Goal: Task Accomplishment & Management: Manage account settings

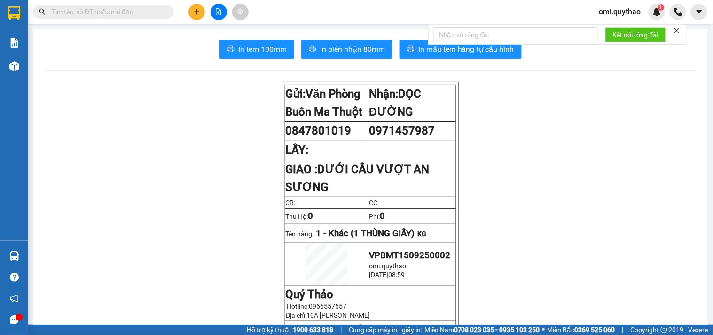
scroll to position [157, 0]
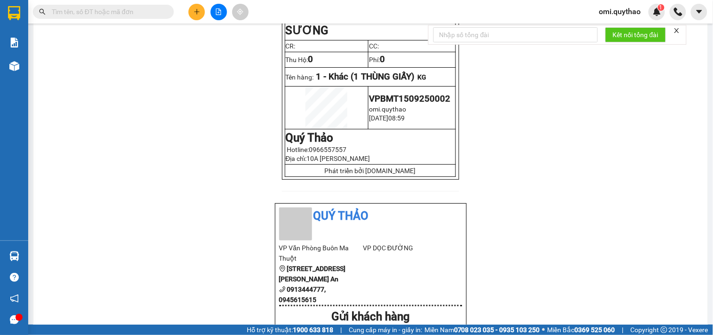
click at [610, 11] on span "omi.quythao" at bounding box center [620, 12] width 57 height 12
click at [609, 31] on span "Đăng xuất" at bounding box center [625, 29] width 39 height 10
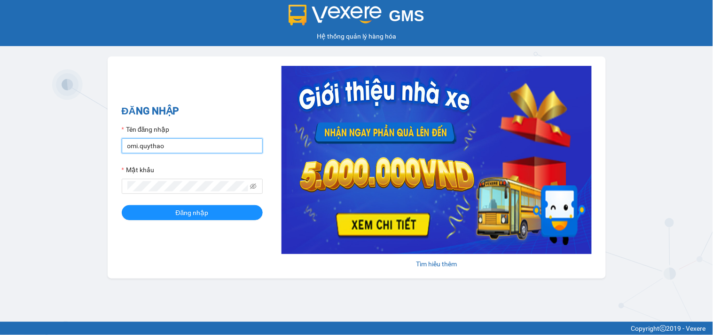
click at [174, 149] on input "omi.quythao" at bounding box center [192, 145] width 141 height 15
type input "quynhnhu.quythao"
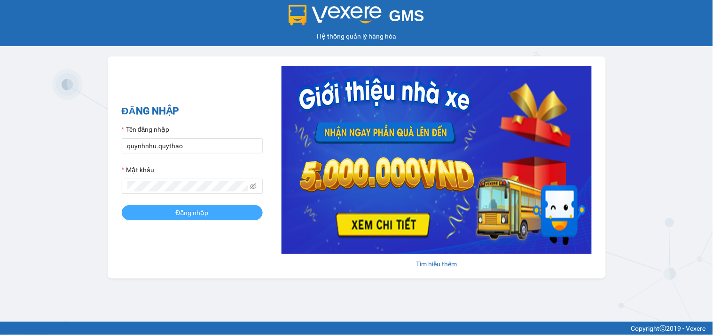
click at [195, 217] on span "Đăng nhập" at bounding box center [192, 212] width 33 height 10
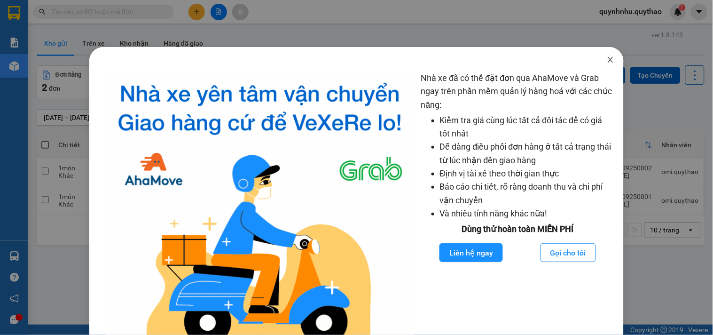
click at [608, 60] on icon "close" at bounding box center [610, 60] width 5 height 6
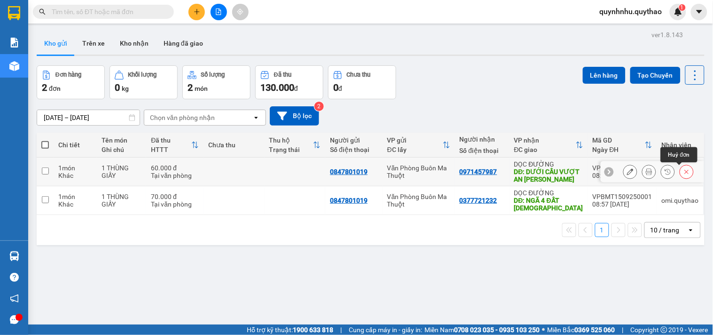
click at [684, 172] on icon at bounding box center [687, 171] width 7 height 7
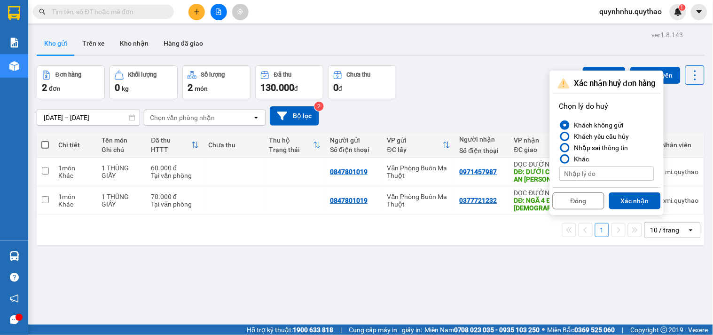
click at [566, 158] on div at bounding box center [565, 159] width 7 height 7
click at [560, 159] on input "Khác" at bounding box center [560, 159] width 0 height 0
click at [565, 123] on div at bounding box center [565, 125] width 7 height 7
click at [560, 125] on input "Khách không gửi" at bounding box center [560, 125] width 0 height 0
click at [638, 204] on button "Xác nhận" at bounding box center [635, 200] width 52 height 17
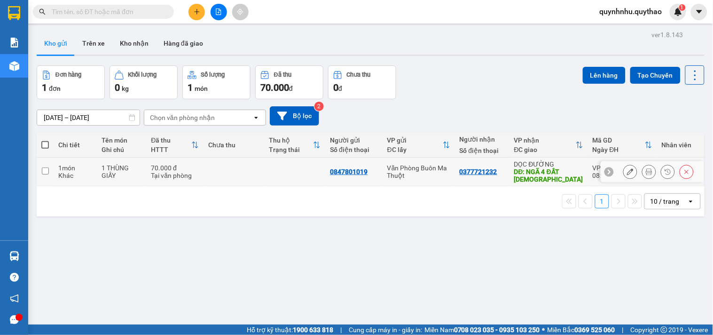
click at [684, 170] on icon at bounding box center [687, 171] width 7 height 7
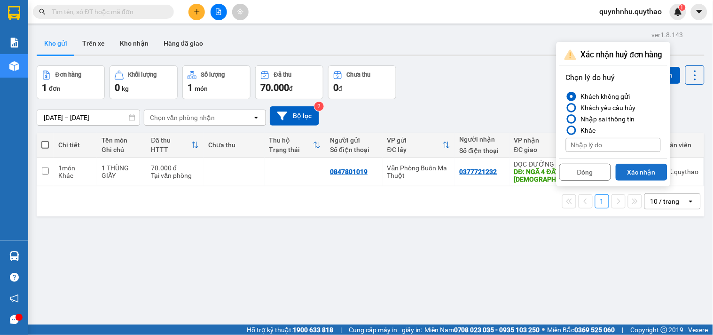
click at [642, 173] on button "Xác nhận" at bounding box center [642, 172] width 52 height 17
